Goal: Transaction & Acquisition: Obtain resource

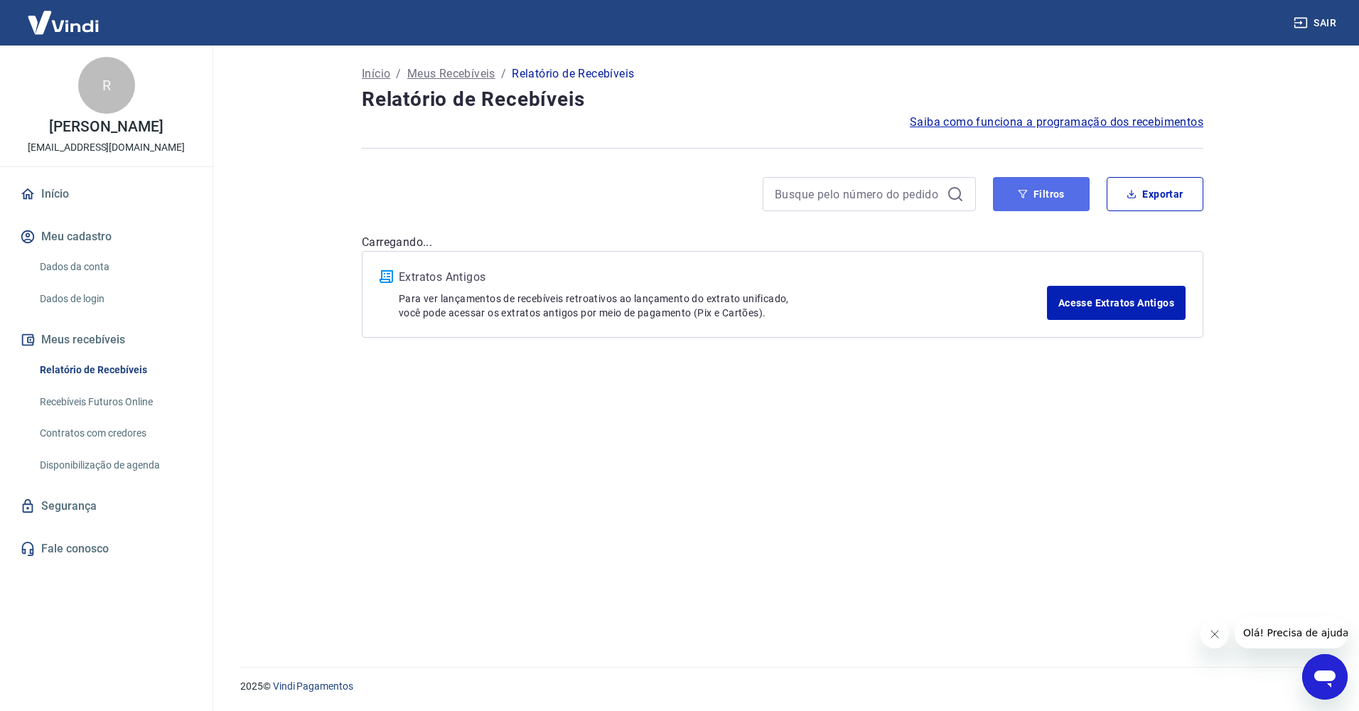
click at [1071, 191] on button "Filtros" at bounding box center [1041, 194] width 97 height 34
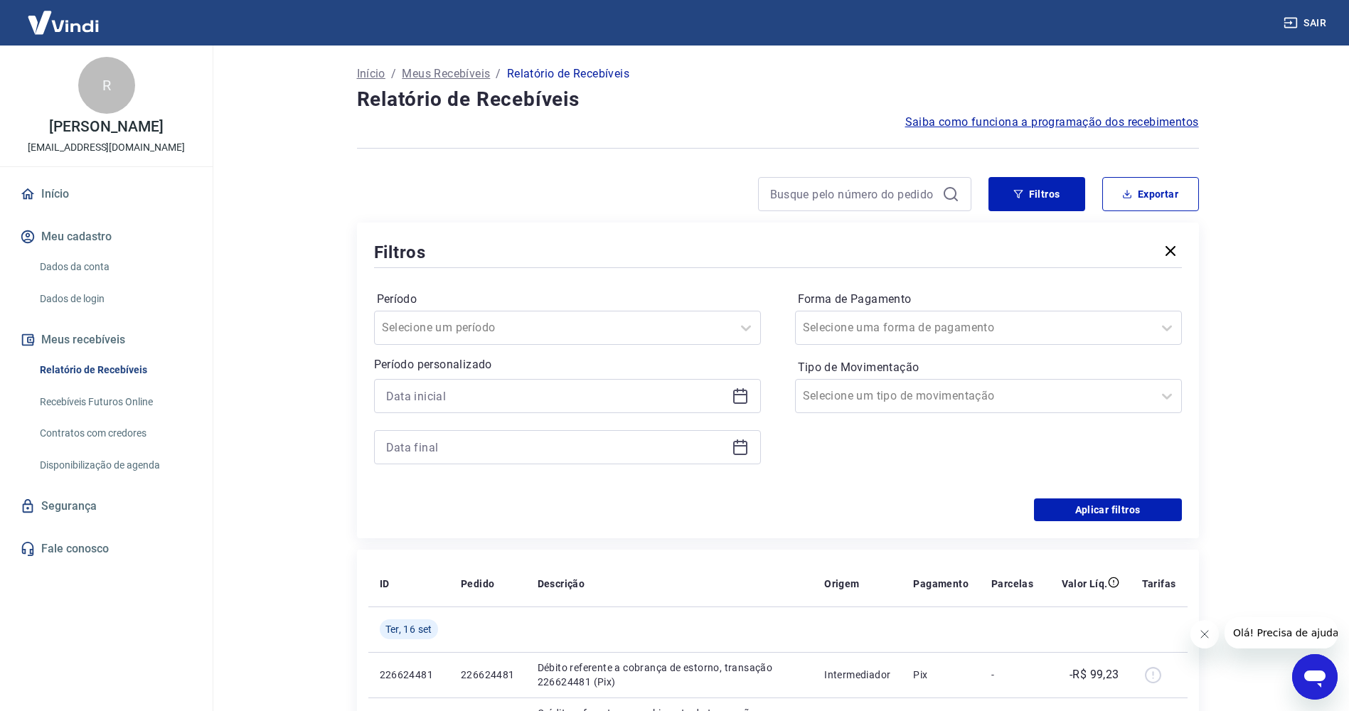
click at [567, 377] on div "Período personalizado" at bounding box center [567, 410] width 387 height 108
click at [566, 396] on input at bounding box center [556, 395] width 340 height 21
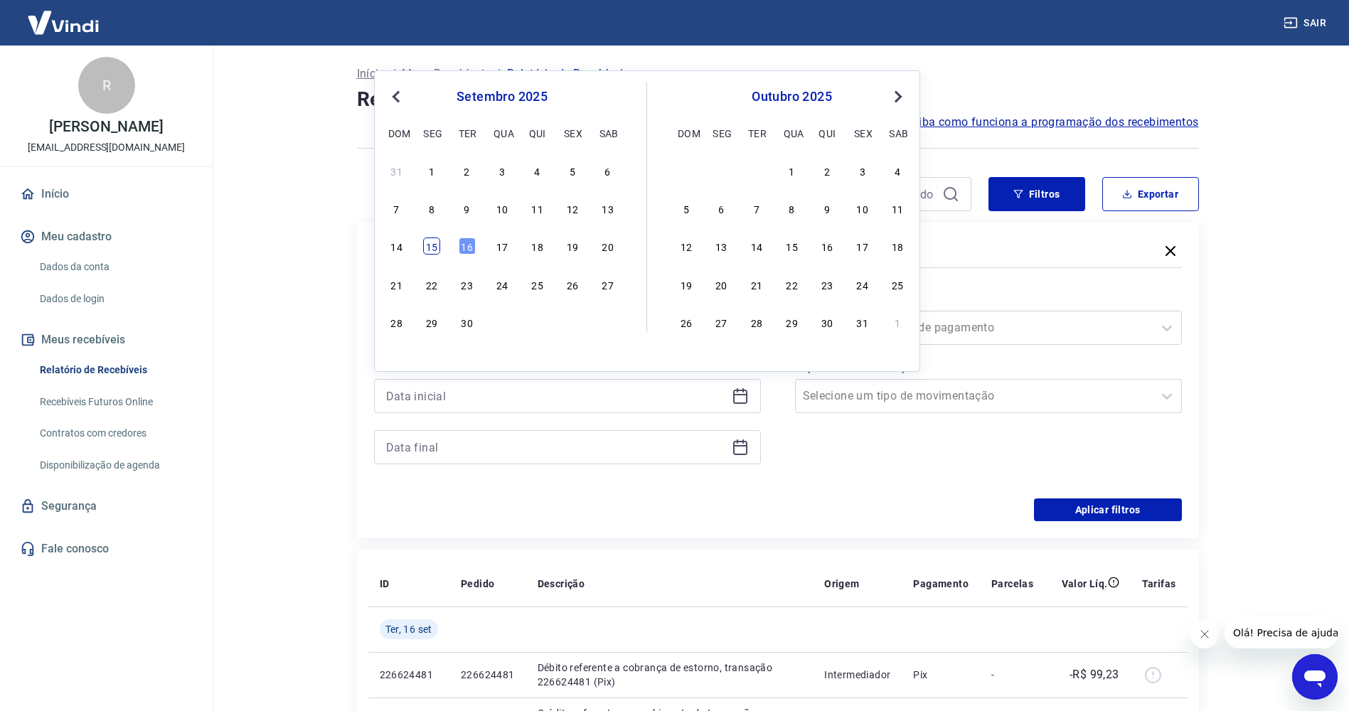
click at [434, 249] on div "15" at bounding box center [431, 245] width 17 height 17
type input "[DATE]"
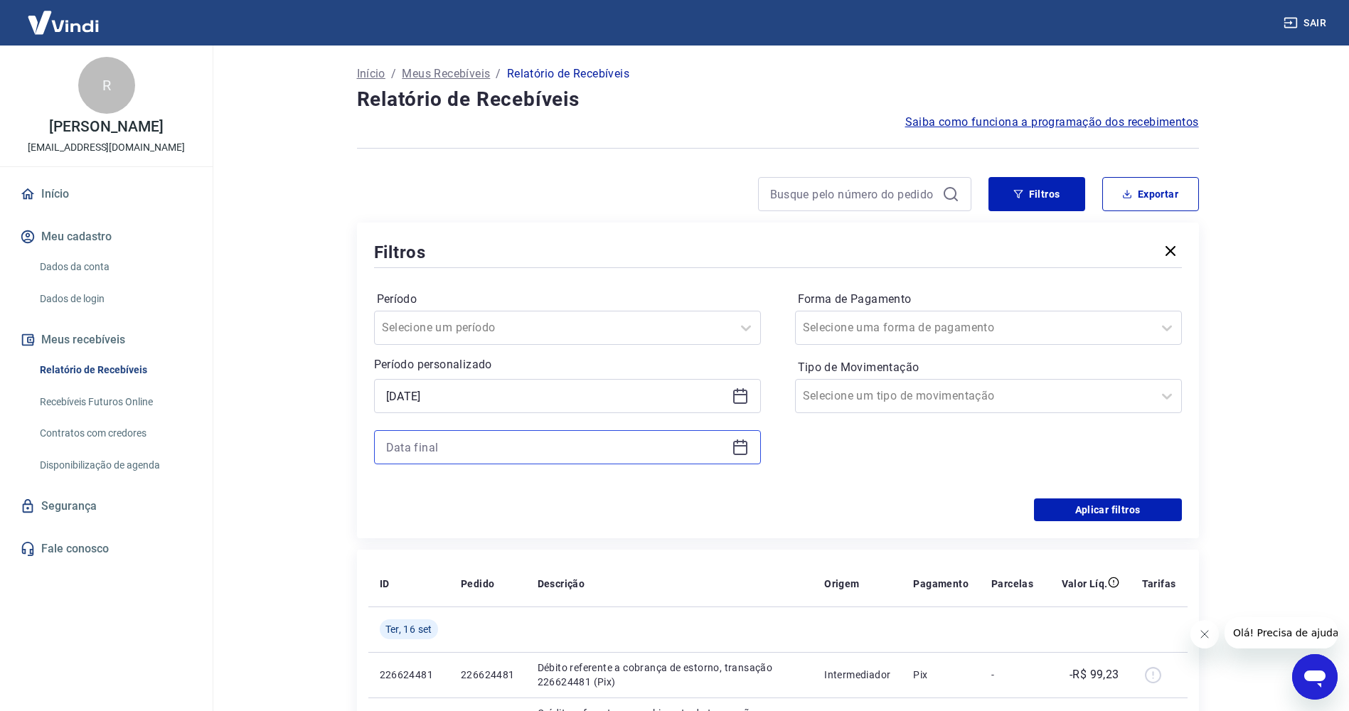
click at [434, 437] on input at bounding box center [556, 446] width 340 height 21
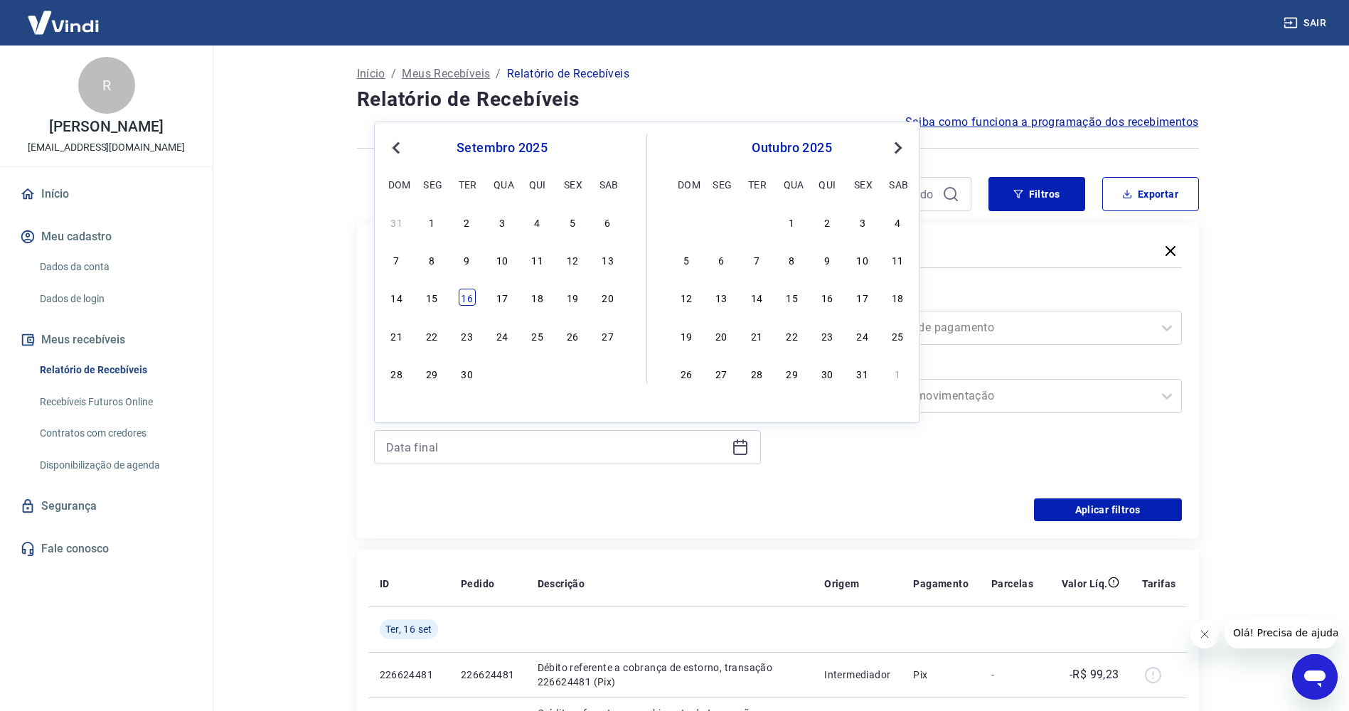
click at [461, 299] on div "16" at bounding box center [467, 297] width 17 height 17
type input "[DATE]"
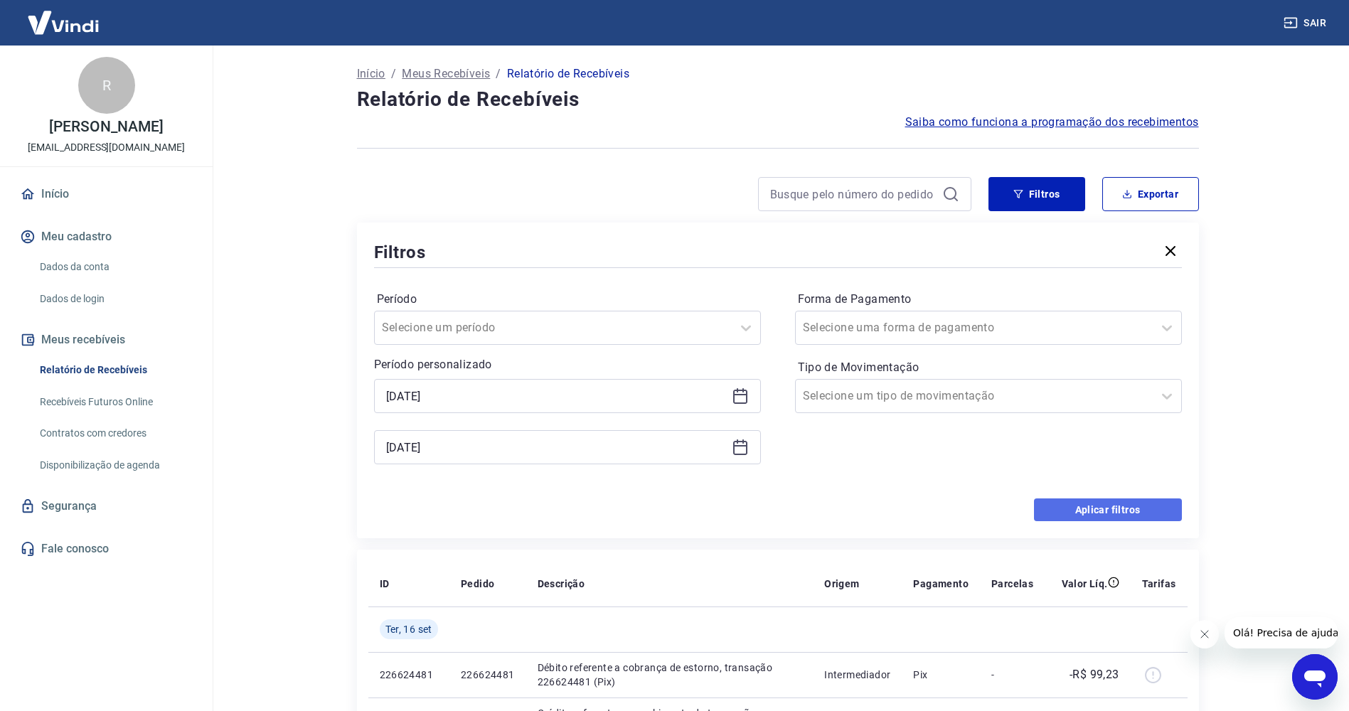
click at [1112, 509] on button "Aplicar filtros" at bounding box center [1108, 509] width 148 height 23
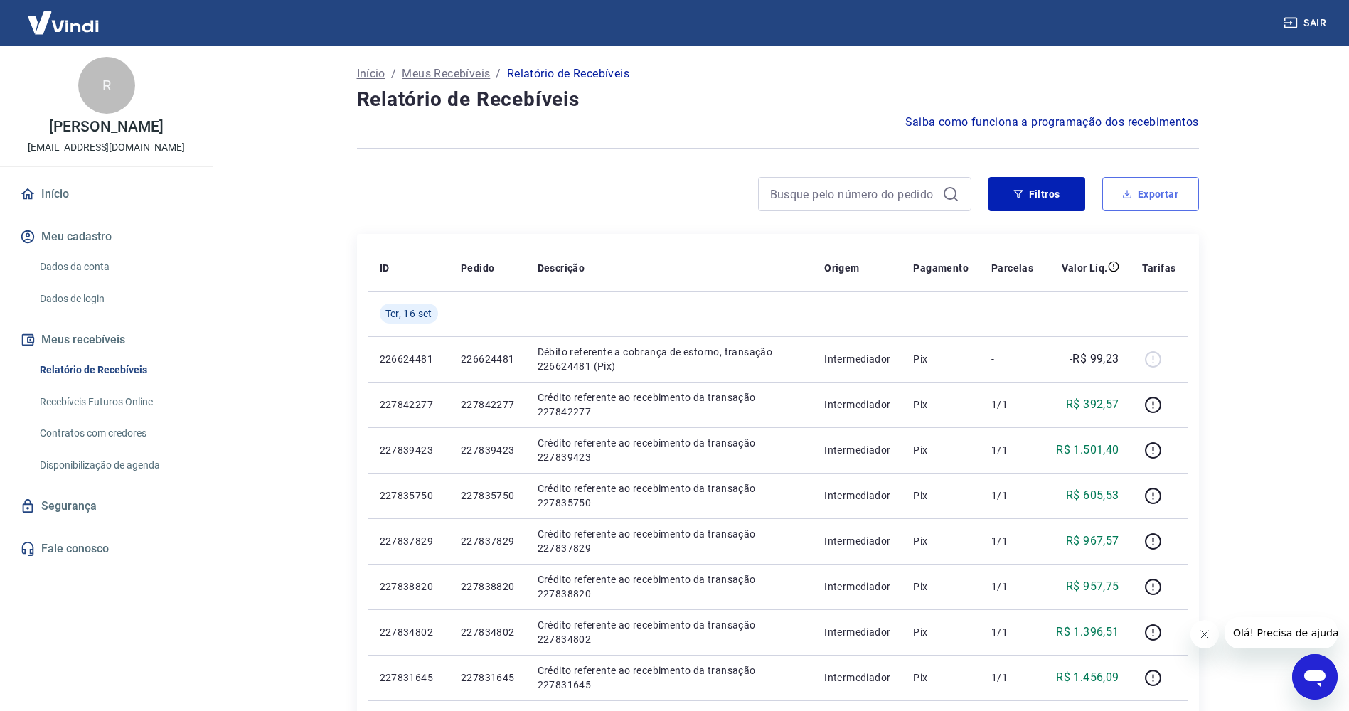
click at [1147, 207] on button "Exportar" at bounding box center [1150, 194] width 97 height 34
type input "[DATE]"
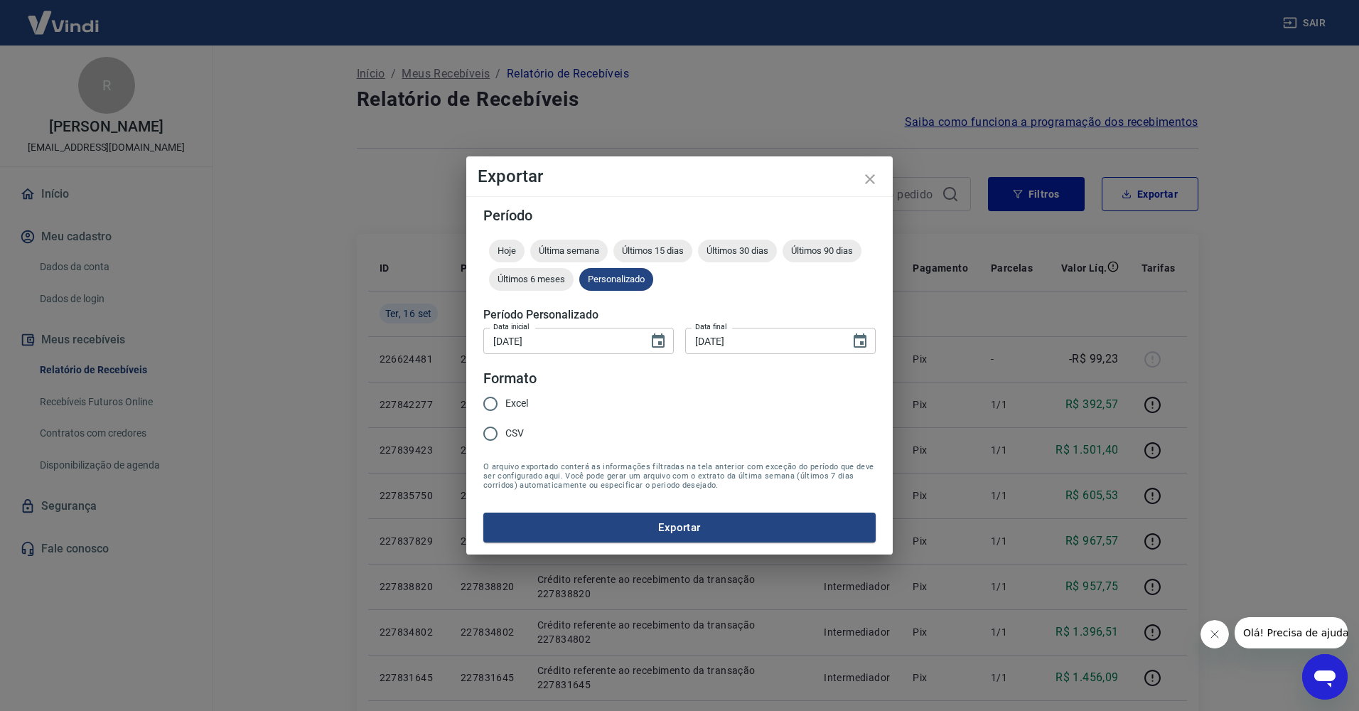
click at [517, 407] on span "Excel" at bounding box center [516, 403] width 23 height 15
click at [505, 407] on input "Excel" at bounding box center [491, 404] width 30 height 30
radio input "true"
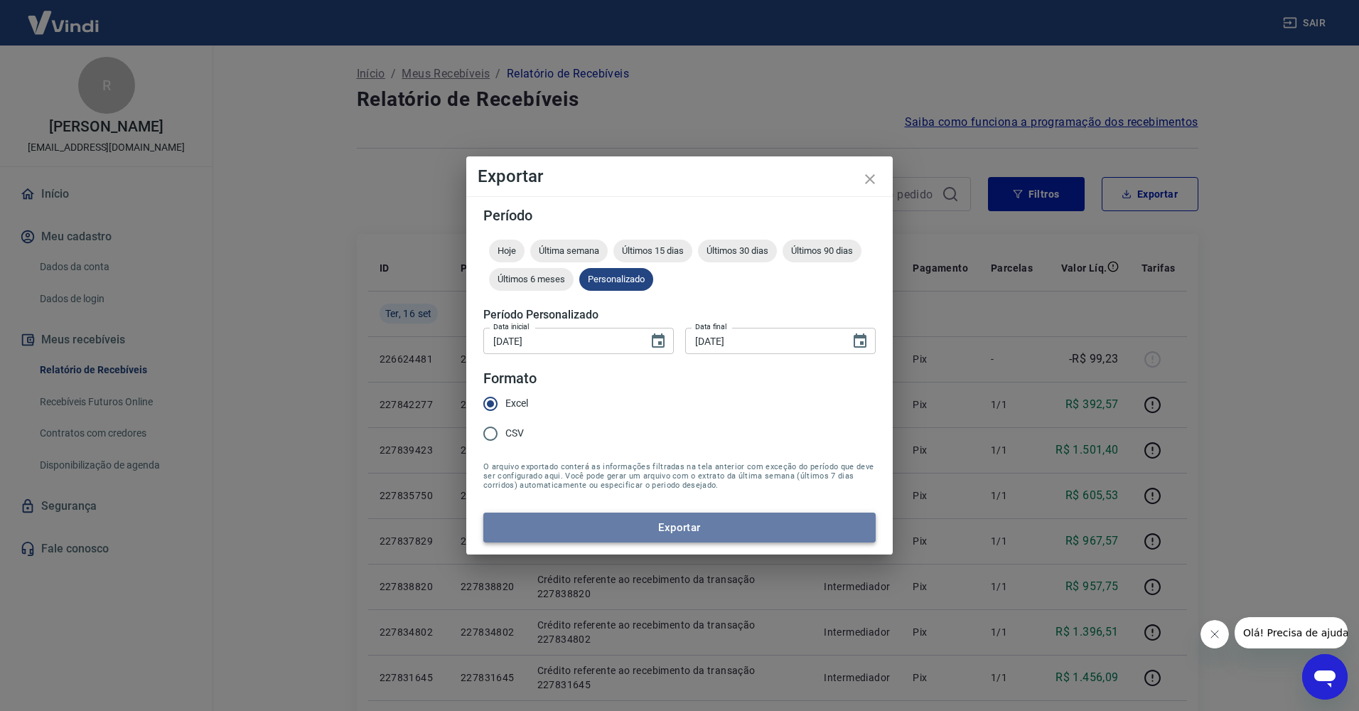
click at [640, 531] on button "Exportar" at bounding box center [679, 528] width 392 height 30
